Goal: Check status

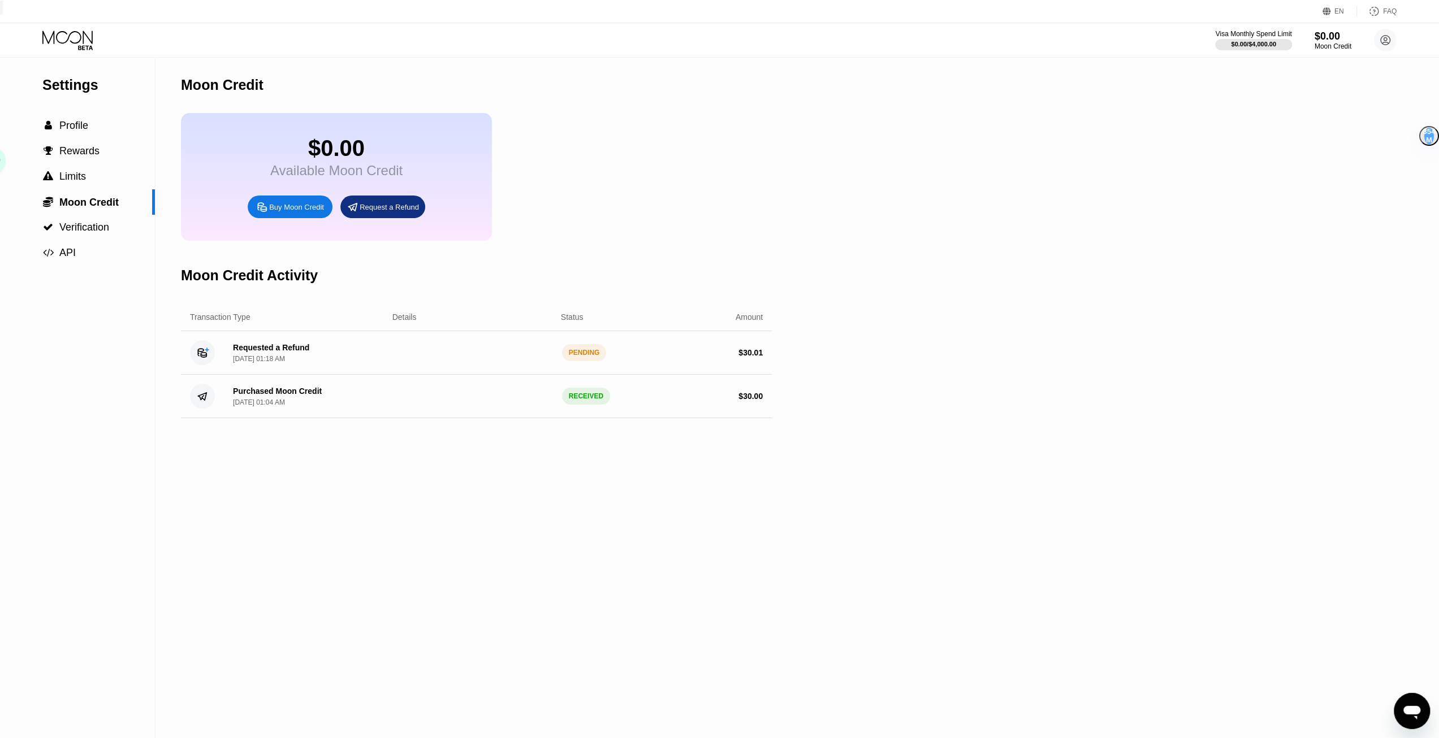
click at [599, 361] on div "PENDING" at bounding box center [584, 352] width 45 height 17
click at [598, 361] on div "PENDING" at bounding box center [584, 352] width 45 height 17
click at [587, 361] on div "PENDING" at bounding box center [584, 352] width 45 height 17
click at [588, 361] on div "PENDING" at bounding box center [584, 352] width 45 height 17
